Goal: Check status

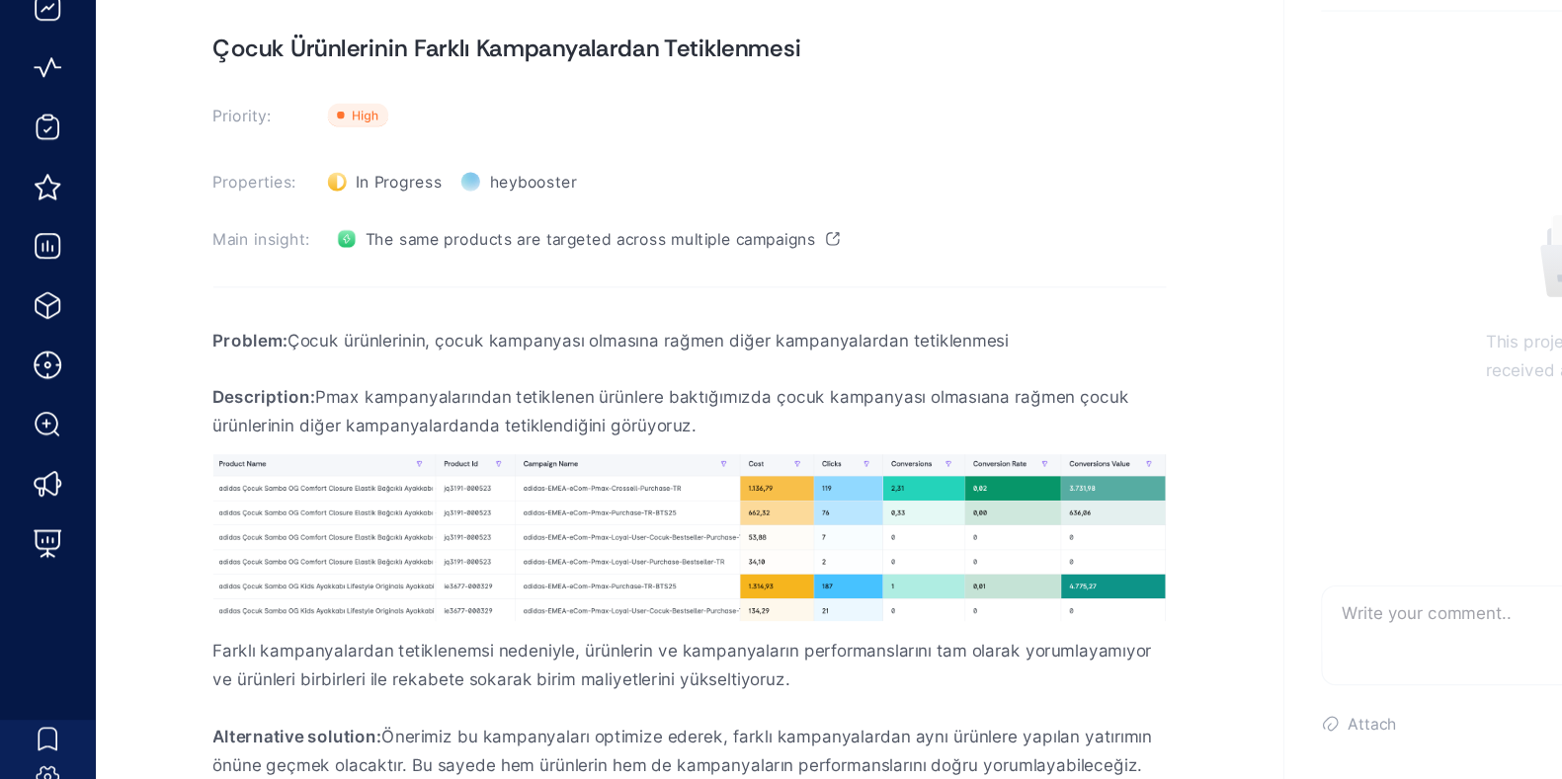
drag, startPoint x: 758, startPoint y: 108, endPoint x: 604, endPoint y: 282, distance: 232.3
click at [604, 282] on section "Properties: In Progress Status heybooster Owner" at bounding box center [572, 283] width 790 height 32
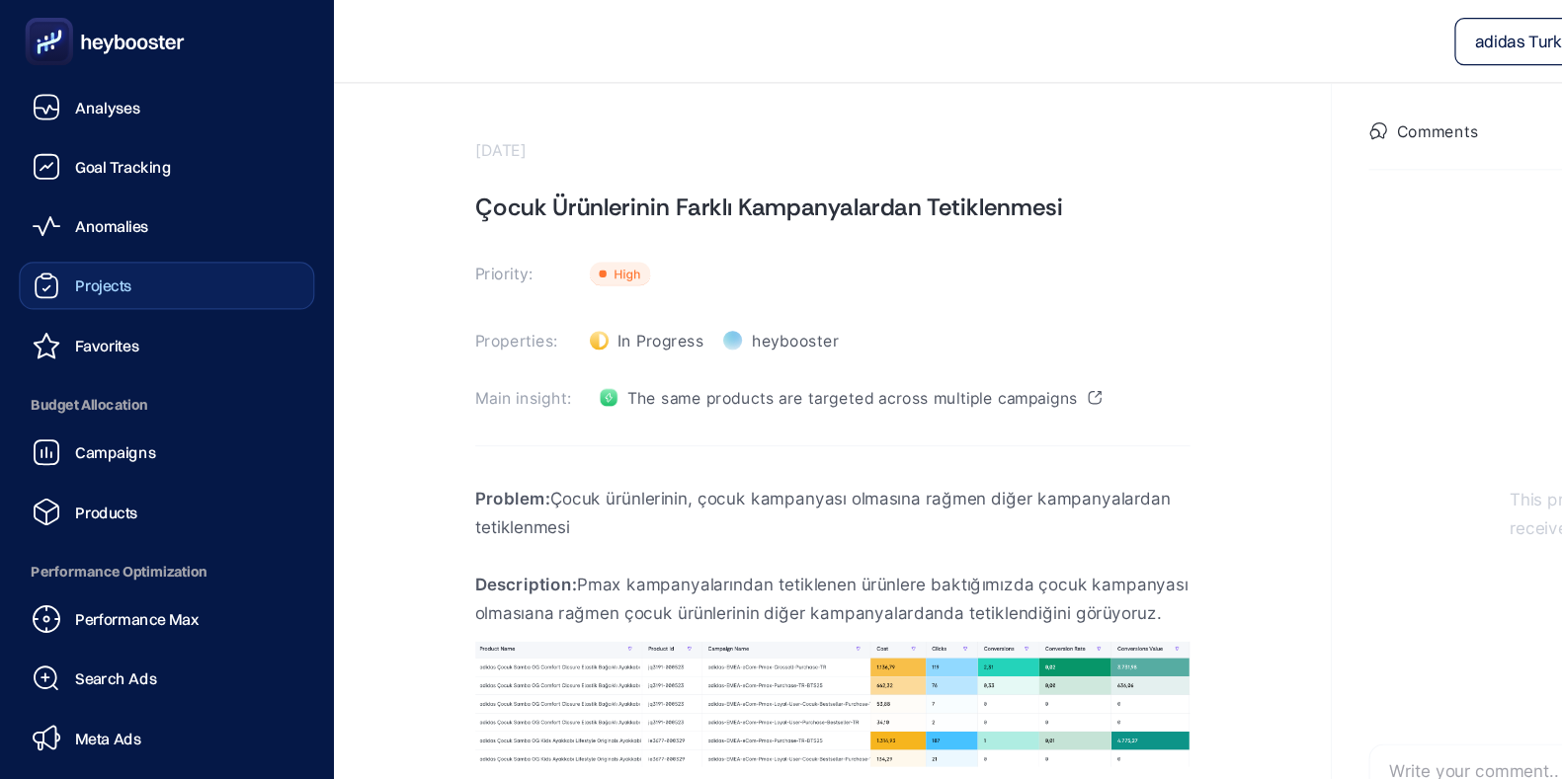
click at [73, 237] on span "Projects" at bounding box center [85, 237] width 47 height 16
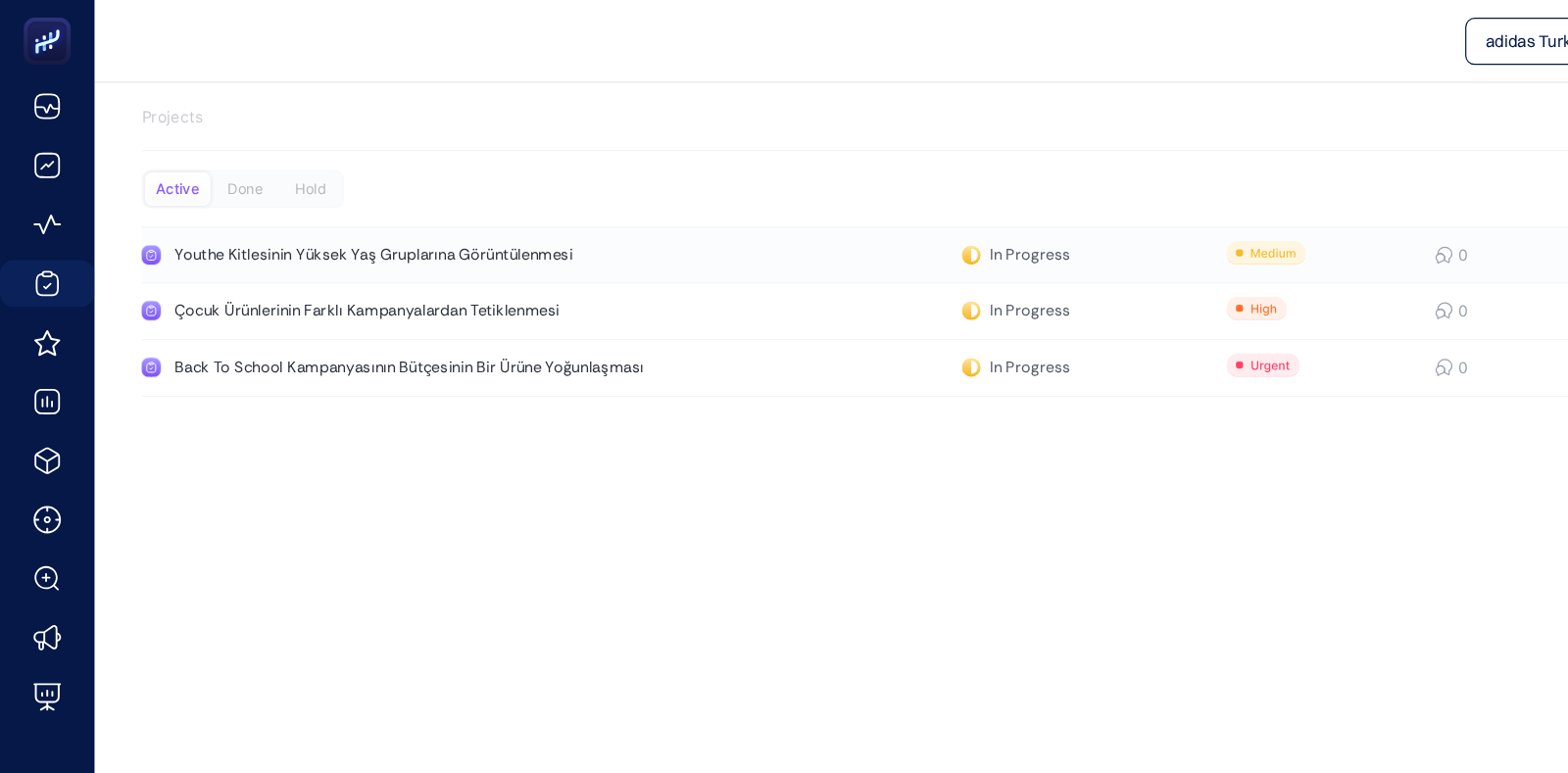
click at [422, 203] on div "Youthe Kitlesinin Yüksek Yaş Gruplarına Görüntülenmesi" at bounding box center [371, 211] width 452 height 16
click at [397, 256] on div "Çocuk Ürünlerinin Farklı Kampanyalardan Tetiklenmesi" at bounding box center [371, 258] width 452 height 16
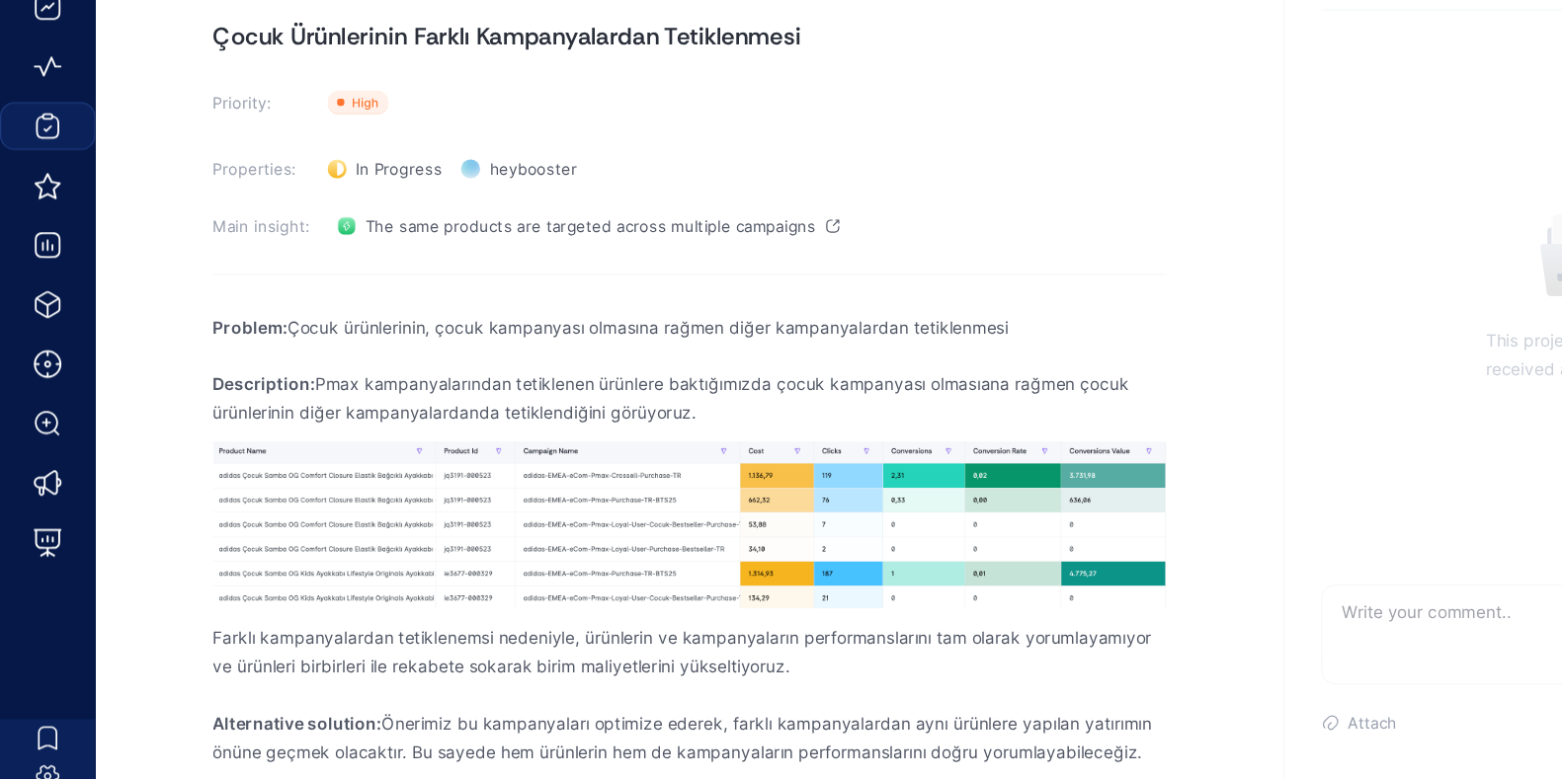
scroll to position [35, 0]
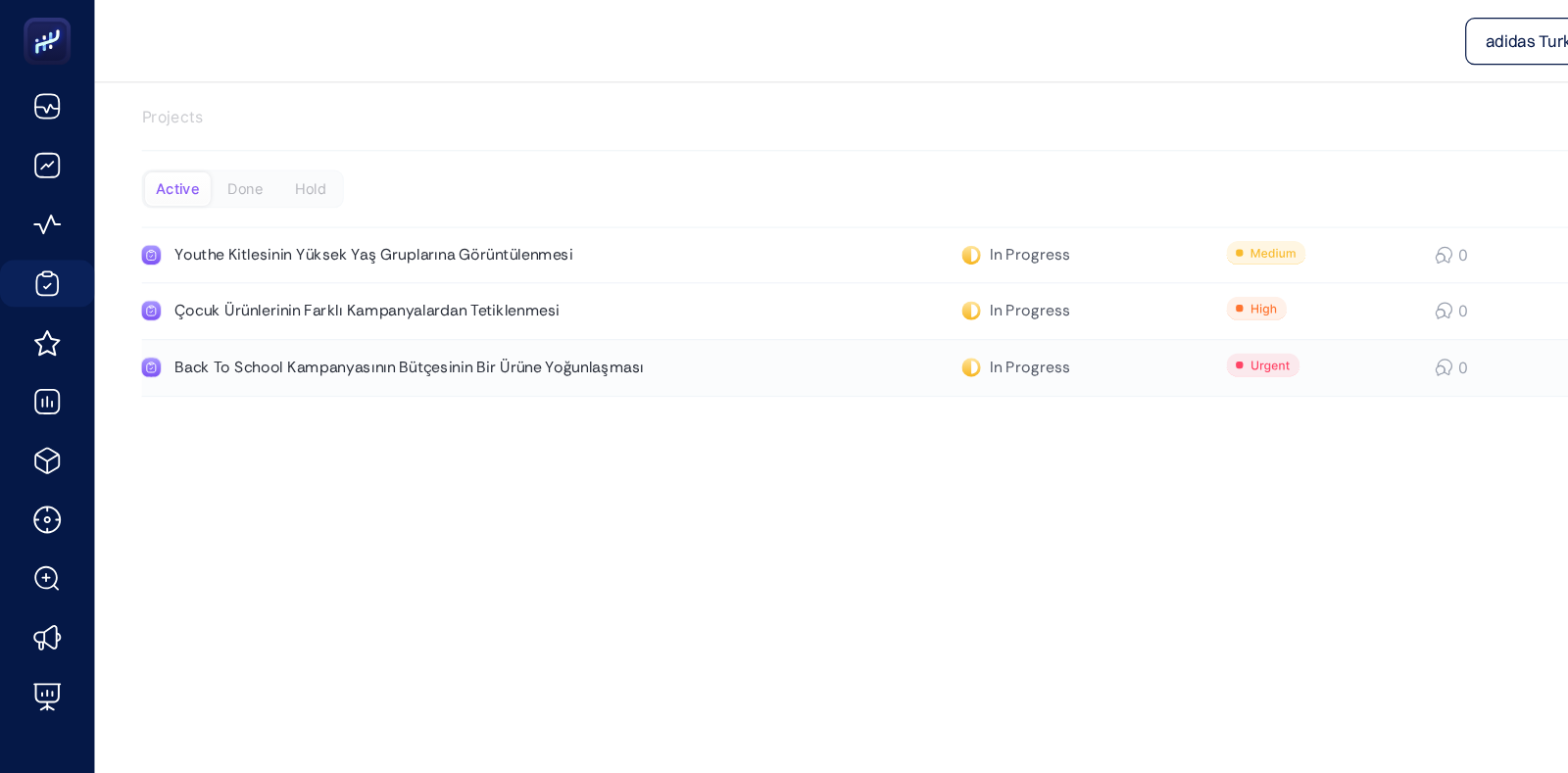
click at [397, 297] on div "Back To School Kampanyasının Bütçesinin Bir Ürüne Yoğunlaşması" at bounding box center [371, 305] width 452 height 16
click at [1000, 23] on div "adidas Turkiye" at bounding box center [823, 35] width 1410 height 40
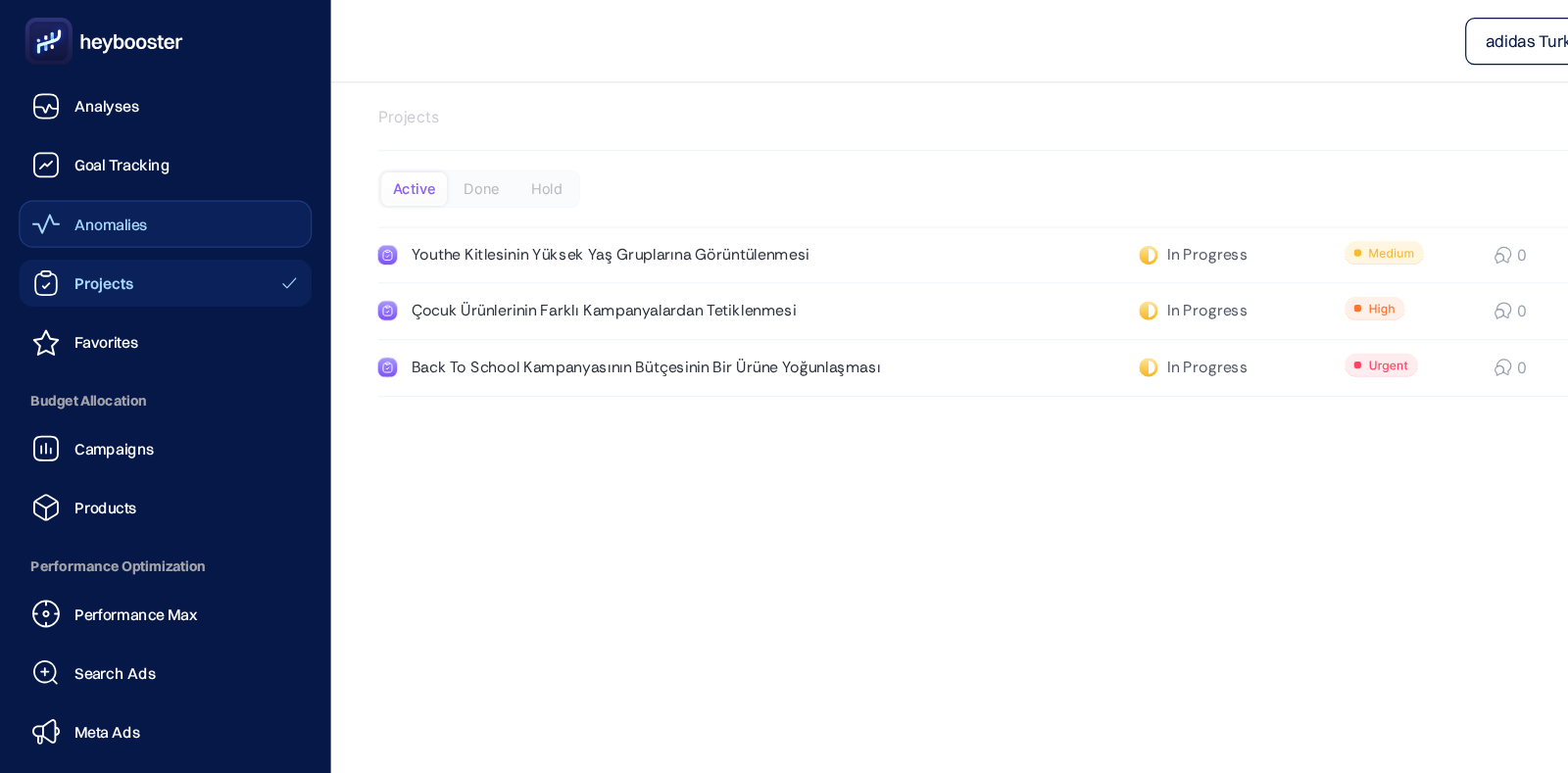
click at [90, 175] on div "Anomalies" at bounding box center [74, 187] width 96 height 24
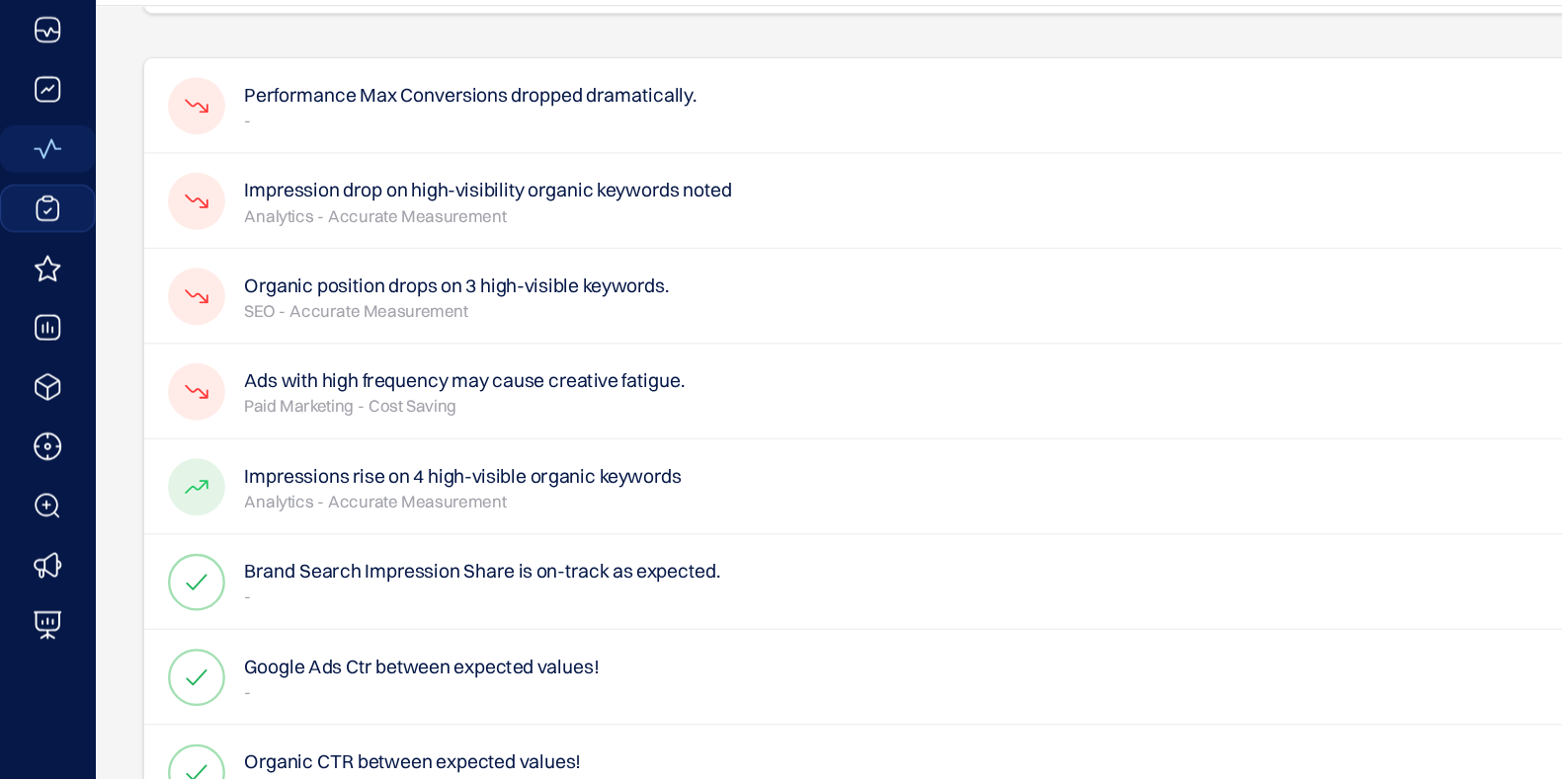
scroll to position [110, 0]
click at [304, 222] on h4 "Impression drop on high-visibility organic keywords noted" at bounding box center [405, 221] width 404 height 24
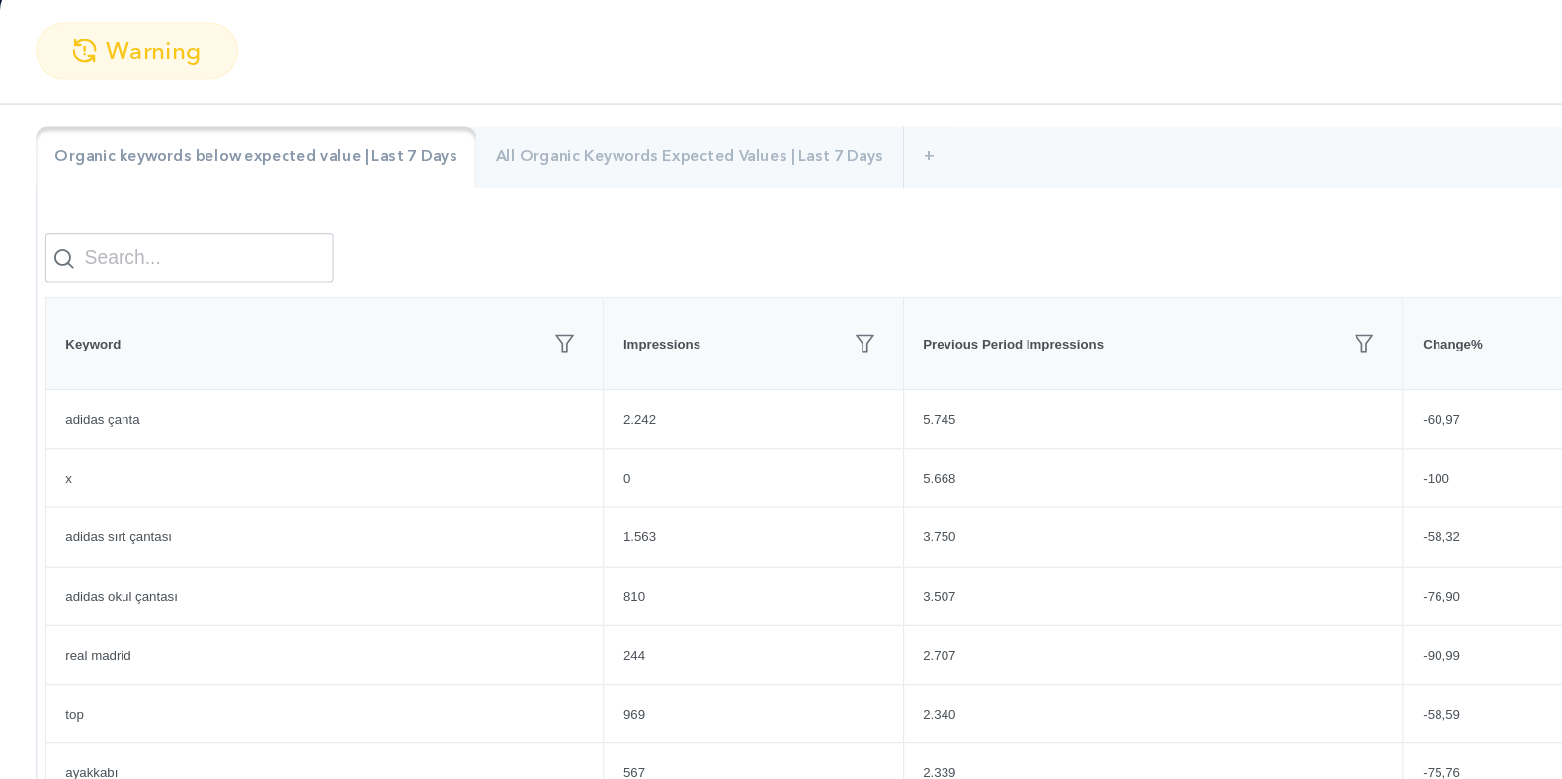
scroll to position [153, 0]
click at [450, 196] on div "All Organic Keywords Expected Values | Last 7 Days" at bounding box center [572, 191] width 354 height 51
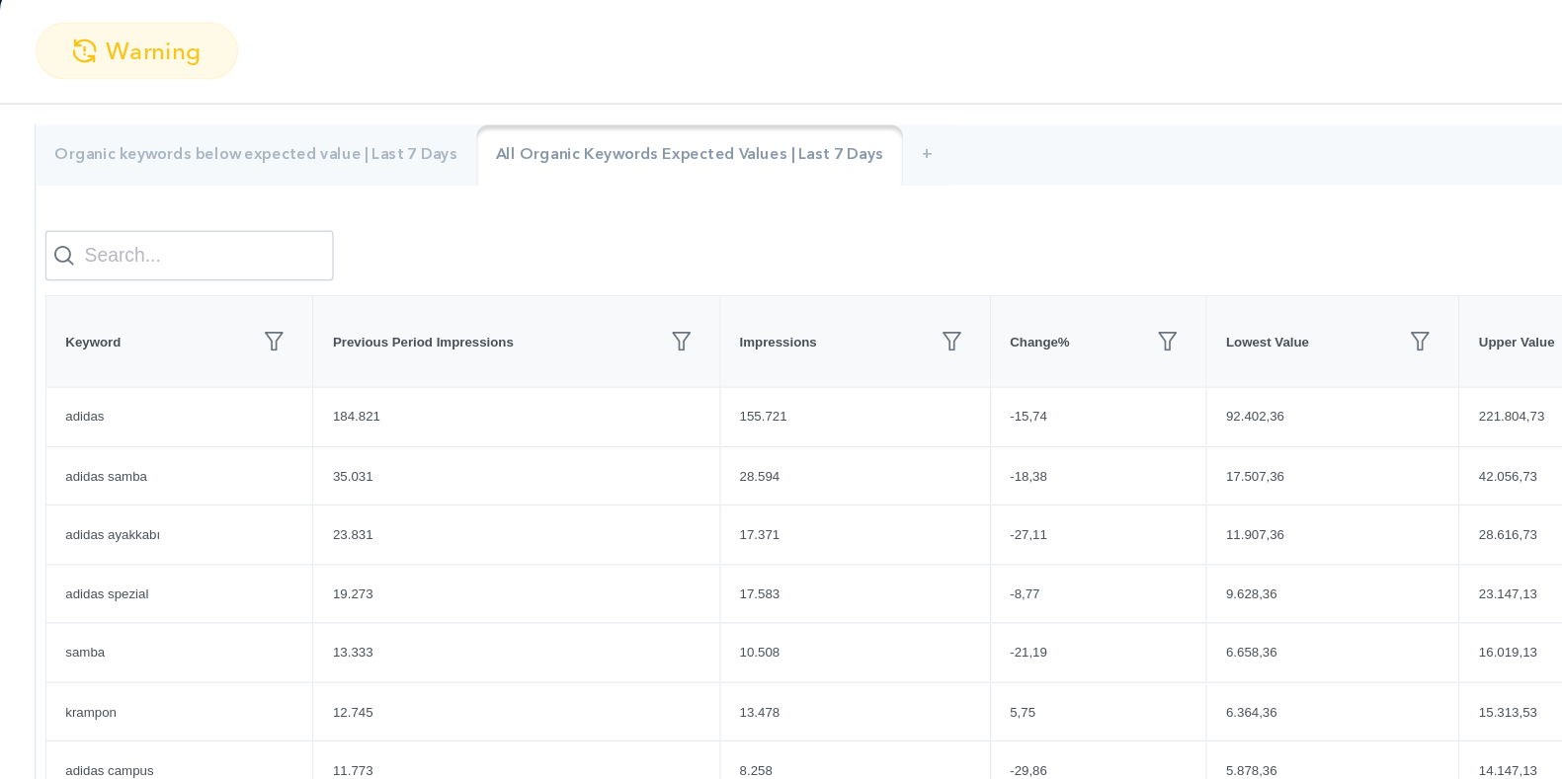
click at [273, 245] on div "Organic keywords below expected value | Last 7 Days All Organic Keywords Expect…" at bounding box center [781, 580] width 1502 height 828
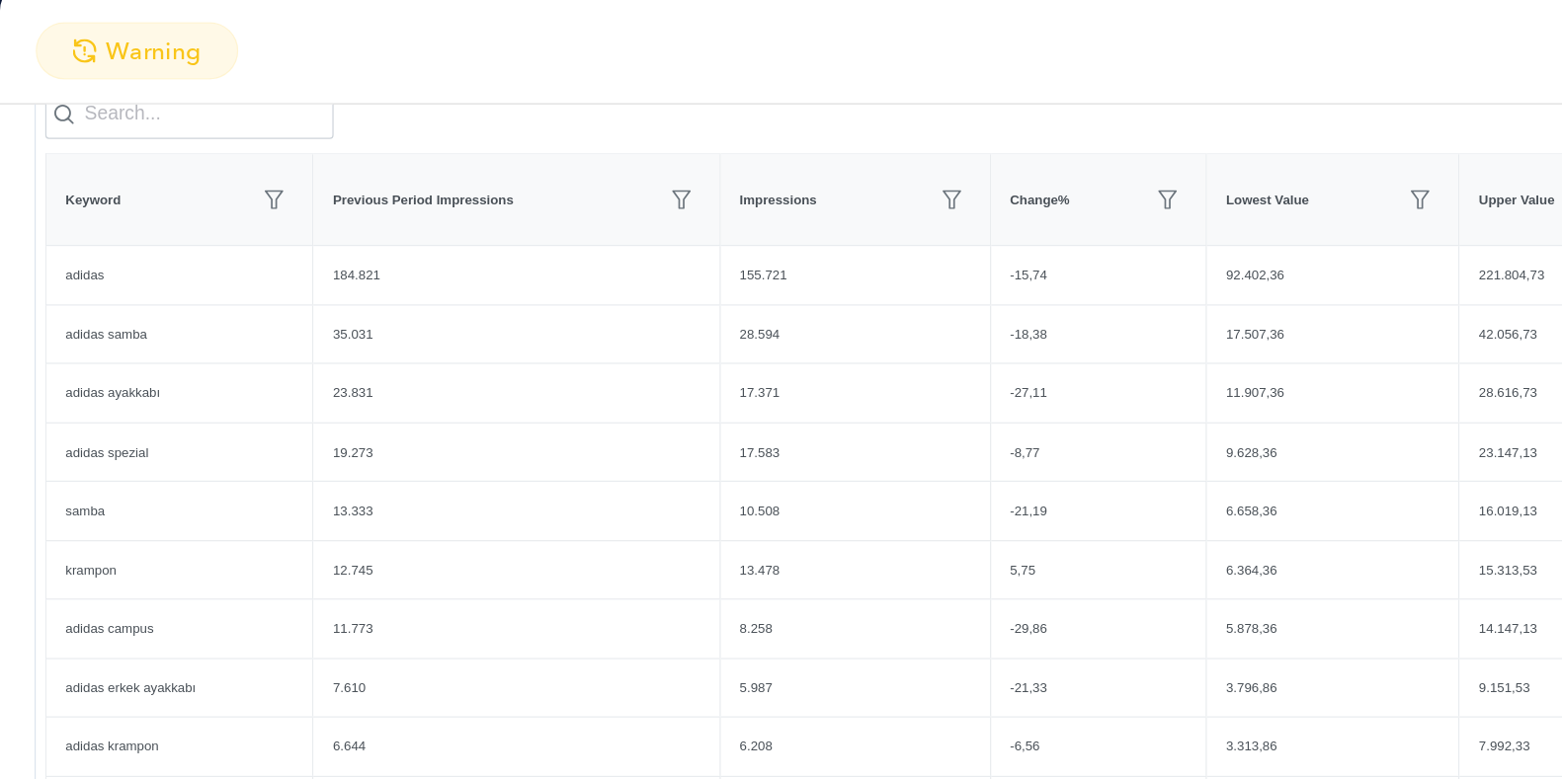
scroll to position [270, 0]
click at [363, 100] on section "warning" at bounding box center [781, 104] width 1562 height 47
click at [457, 102] on section "warning" at bounding box center [781, 104] width 1562 height 47
click at [754, 106] on section "warning" at bounding box center [781, 104] width 1562 height 47
